Goal: Information Seeking & Learning: Learn about a topic

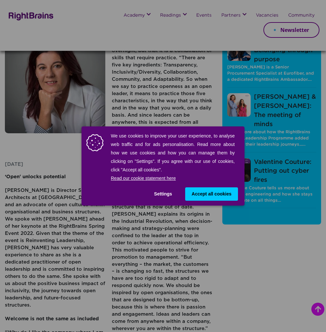
scroll to position [65, 0]
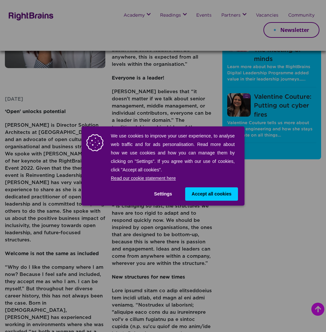
click at [194, 196] on span "Accept all cookies" at bounding box center [212, 194] width 40 height 7
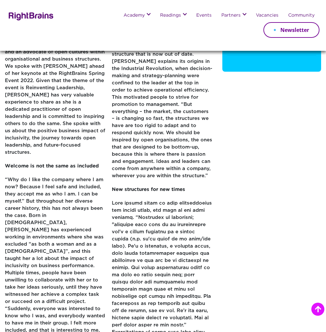
scroll to position [196, 0]
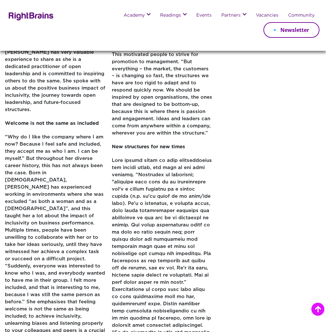
click at [213, 139] on div "‘Open' unlocks potential [DATE] ‘Open' unlocks potential [PERSON_NAME] is Direc…" at bounding box center [109, 293] width 218 height 949
click at [272, 116] on div "Be inspired [PERSON_NAME]: Belonging through purpose [PERSON_NAME] is a Senior …" at bounding box center [272, 293] width 109 height 949
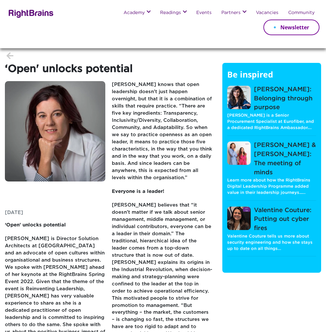
scroll to position [0, 0]
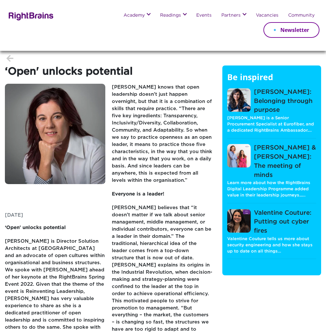
click at [179, 81] on h1 "‘Open' unlocks potential" at bounding box center [109, 75] width 208 height 18
click at [163, 138] on p "[PERSON_NAME] knows that open leadership doesn’t just happen overnight, but tha…" at bounding box center [162, 137] width 100 height 107
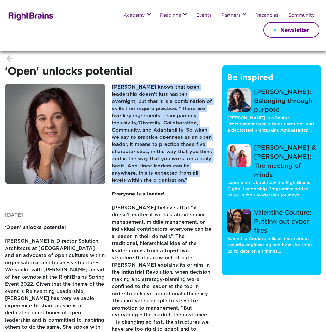
click at [163, 138] on p "[PERSON_NAME] knows that open leadership doesn’t just happen overnight, but tha…" at bounding box center [162, 137] width 100 height 107
drag, startPoint x: 163, startPoint y: 138, endPoint x: 160, endPoint y: 188, distance: 49.7
click at [160, 188] on p "[PERSON_NAME] knows that open leadership doesn’t just happen overnight, but tha…" at bounding box center [162, 137] width 100 height 107
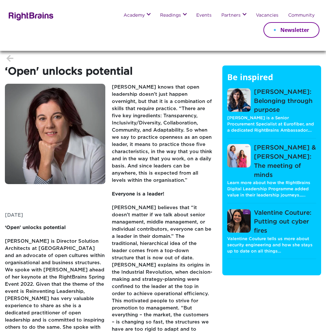
click at [159, 198] on p "Everyone is a leader!" at bounding box center [162, 198] width 100 height 14
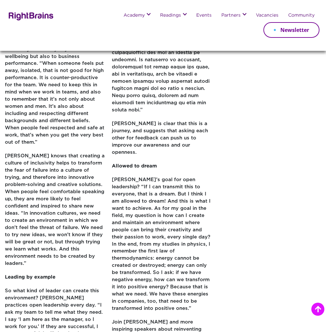
scroll to position [522, 0]
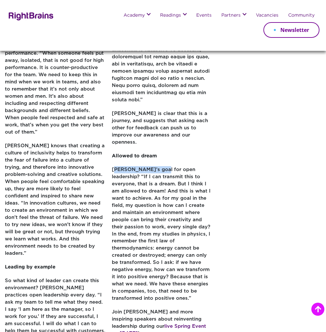
drag, startPoint x: 117, startPoint y: 153, endPoint x: 157, endPoint y: 154, distance: 39.8
click at [157, 166] on p "[PERSON_NAME]’s goal for open leadership? “If I can transmit this to everyone, …" at bounding box center [162, 237] width 100 height 143
click at [159, 166] on p "[PERSON_NAME]’s goal for open leadership? “If I can transmit this to everyone, …" at bounding box center [162, 237] width 100 height 143
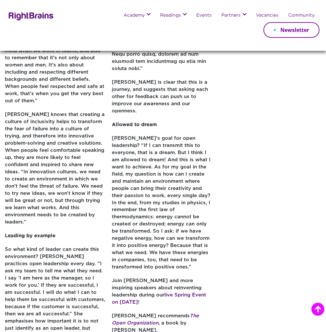
scroll to position [555, 0]
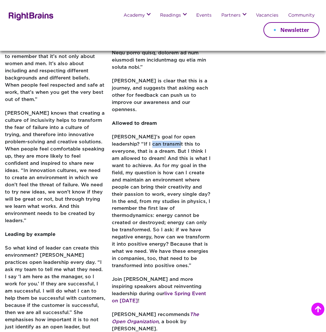
drag, startPoint x: 129, startPoint y: 130, endPoint x: 154, endPoint y: 132, distance: 25.2
click at [154, 134] on p "[PERSON_NAME]’s goal for open leadership? “If I can transmit this to everyone, …" at bounding box center [162, 205] width 100 height 143
drag, startPoint x: 154, startPoint y: 132, endPoint x: 166, endPoint y: 138, distance: 13.9
click at [166, 138] on p "[PERSON_NAME]’s goal for open leadership? “If I can transmit this to everyone, …" at bounding box center [162, 205] width 100 height 143
drag, startPoint x: 136, startPoint y: 157, endPoint x: 159, endPoint y: 158, distance: 23.2
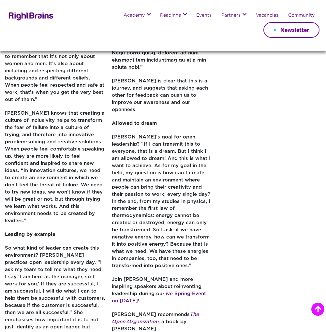
click at [159, 158] on p "[PERSON_NAME]’s goal for open leadership? “If I can transmit this to everyone, …" at bounding box center [162, 205] width 100 height 143
drag, startPoint x: 159, startPoint y: 158, endPoint x: 168, endPoint y: 159, distance: 9.5
click at [168, 159] on p "[PERSON_NAME]’s goal for open leadership? “If I can transmit this to everyone, …" at bounding box center [162, 205] width 100 height 143
